Goal: Information Seeking & Learning: Learn about a topic

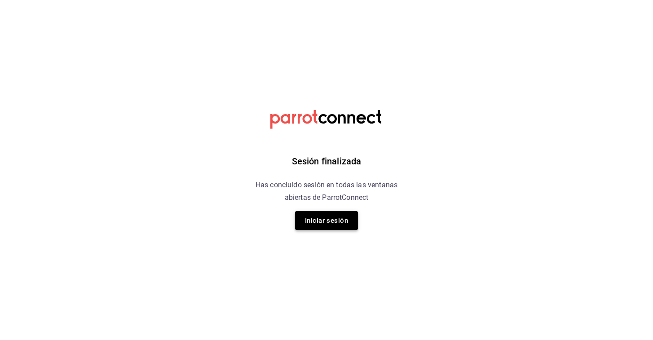
click at [318, 218] on button "Iniciar sesión" at bounding box center [326, 220] width 63 height 19
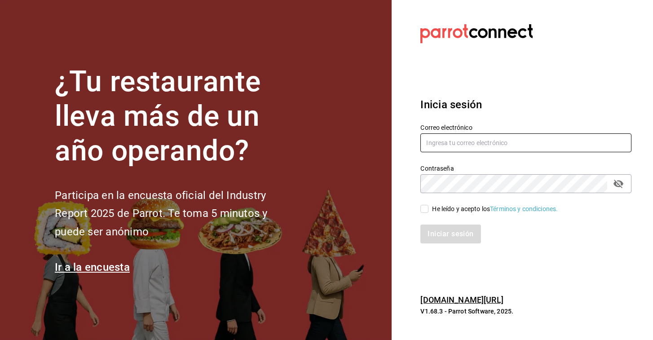
click at [428, 138] on input "text" at bounding box center [525, 142] width 211 height 19
type input "[EMAIL_ADDRESS][DOMAIN_NAME]"
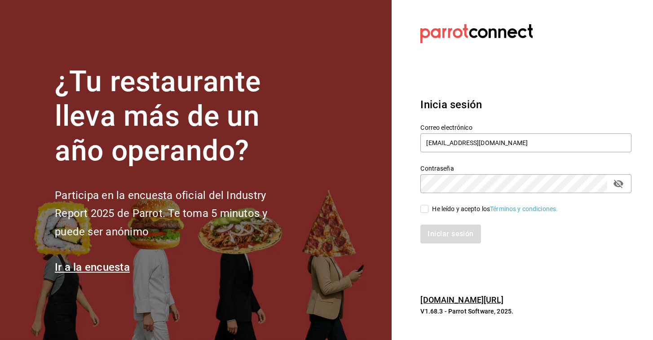
click at [427, 206] on input "He leído y acepto los Términos y condiciones." at bounding box center [424, 209] width 8 height 8
checkbox input "true"
click at [428, 238] on button "Iniciar sesión" at bounding box center [450, 233] width 61 height 19
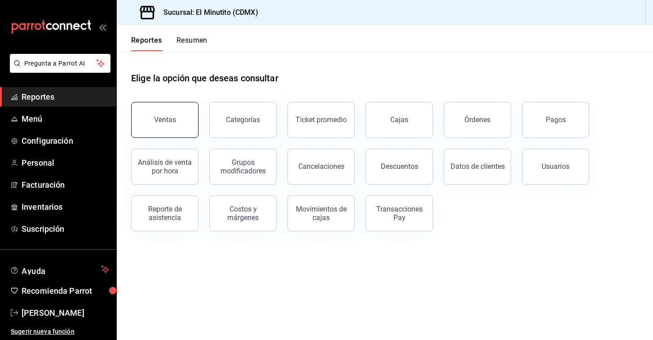
click at [178, 131] on button "Ventas" at bounding box center [164, 120] width 67 height 36
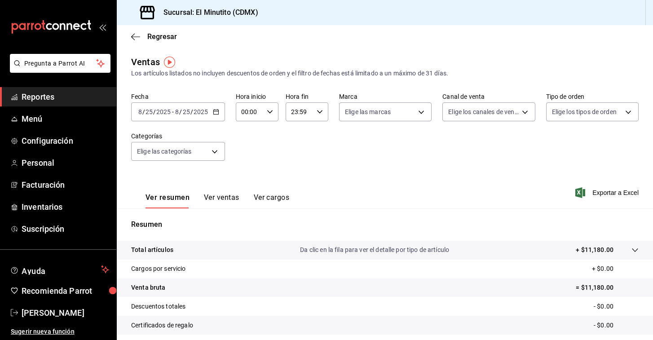
click at [213, 112] on icon "button" at bounding box center [216, 112] width 6 height 6
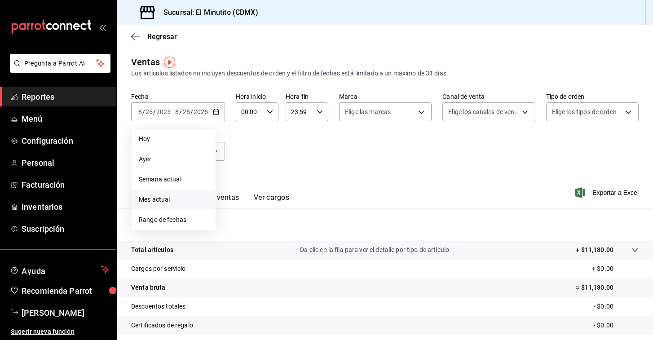
click at [162, 198] on span "Mes actual" at bounding box center [174, 199] width 70 height 9
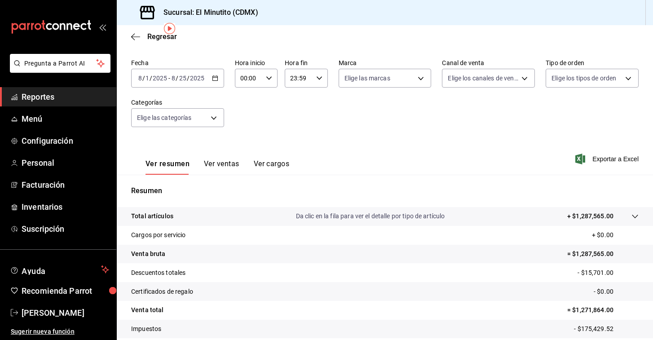
scroll to position [29, 0]
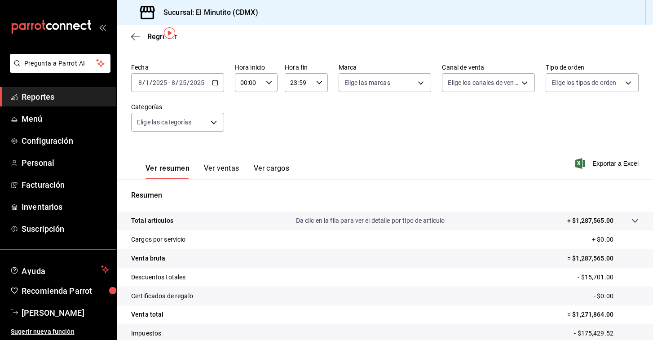
click at [232, 41] on div "Regresar" at bounding box center [385, 36] width 536 height 23
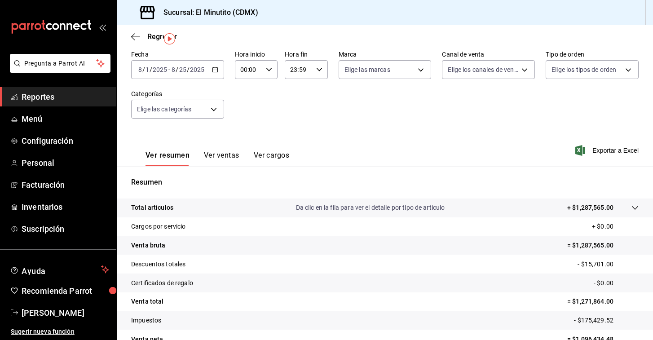
scroll to position [23, 0]
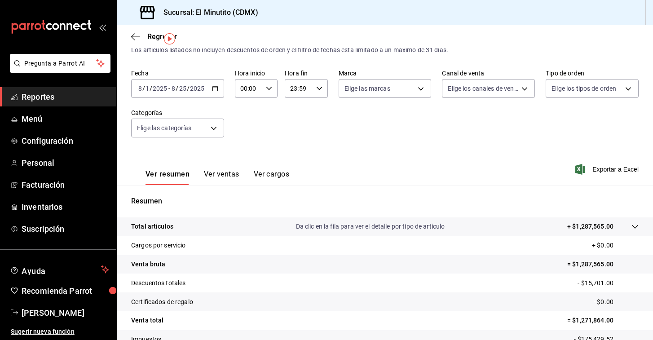
click at [37, 104] on link "Reportes" at bounding box center [58, 96] width 116 height 19
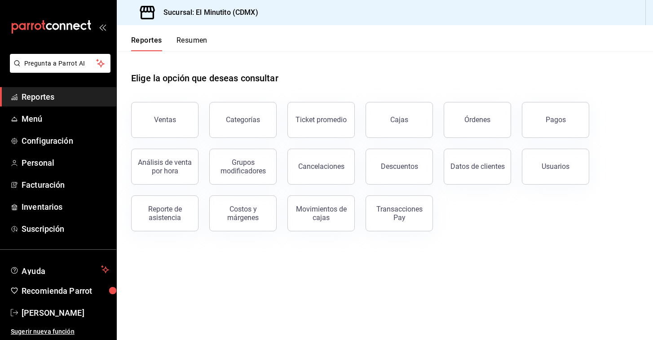
click at [328, 141] on div "Cancelaciones" at bounding box center [315, 161] width 78 height 47
click at [323, 129] on button "Ticket promedio" at bounding box center [320, 120] width 67 height 36
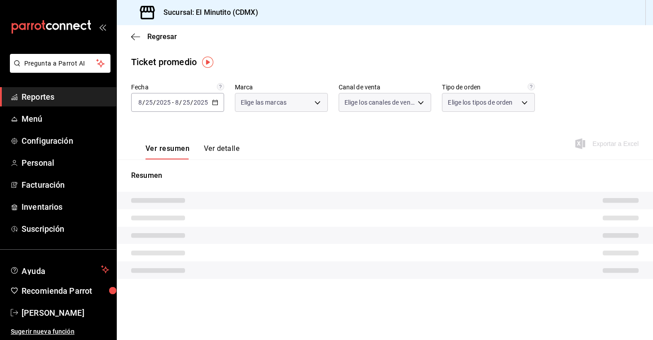
type input "4d408d16-bc9c-4ff1-8f8c-f60962f8d219"
type input "PARROT,UBER_EATS,RAPPI,DIDI_FOOD,ONLINE"
type input "174edfd7-f6e1-4302-a5ae-3ca6fe97a639,7649b606-e358-4a6e-a6f8-ee80f75a7f5c,e3b49…"
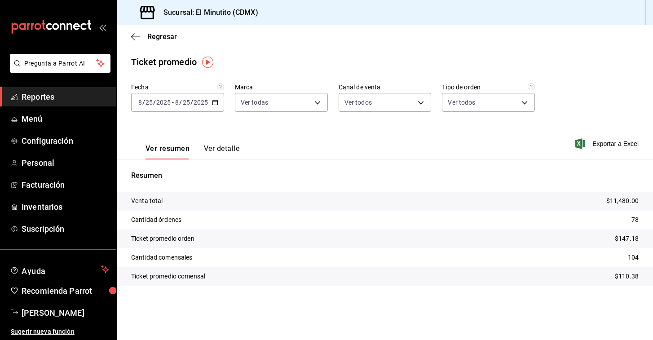
click at [217, 103] on icon "button" at bounding box center [215, 102] width 6 height 6
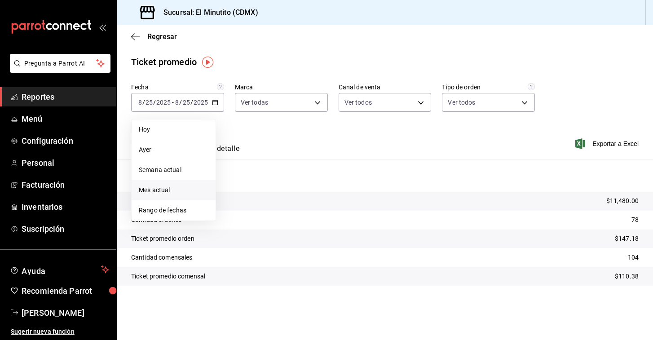
click at [176, 188] on span "Mes actual" at bounding box center [174, 189] width 70 height 9
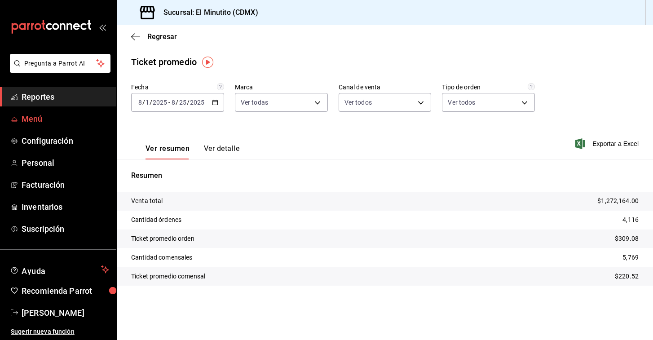
click at [20, 114] on link "Menú" at bounding box center [58, 118] width 116 height 19
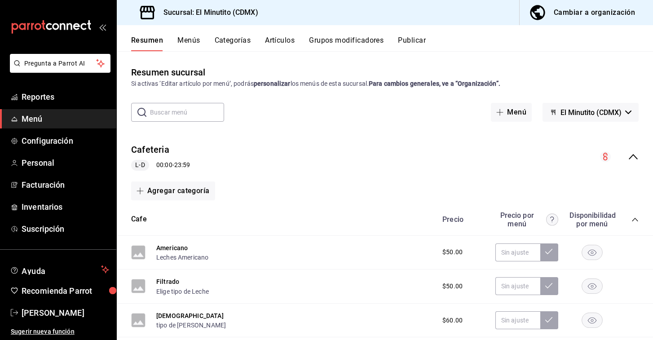
click at [22, 118] on span "Menú" at bounding box center [66, 119] width 88 height 12
click at [29, 99] on span "Reportes" at bounding box center [66, 97] width 88 height 12
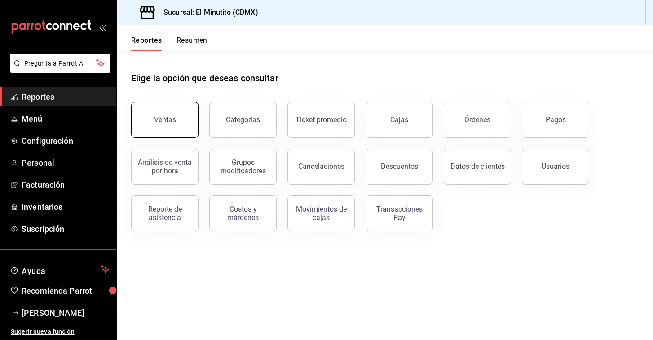
click at [166, 109] on button "Ventas" at bounding box center [164, 120] width 67 height 36
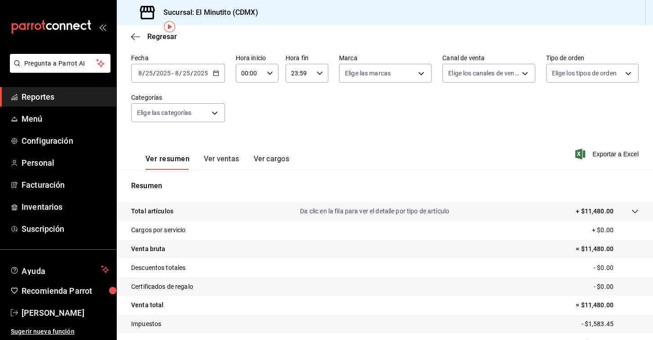
scroll to position [41, 0]
